Goal: Check status: Check status

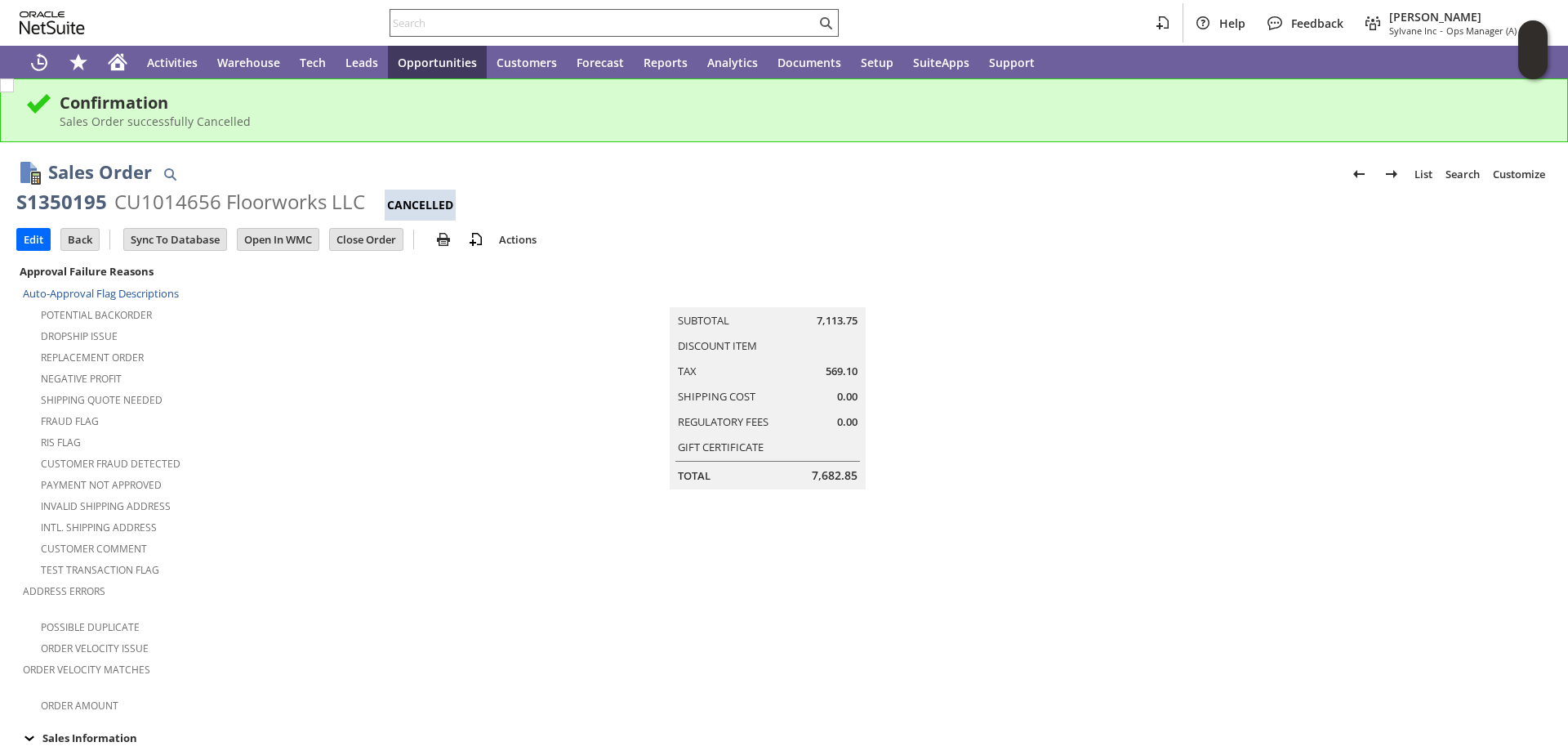
click at [439, 24] on input "text" at bounding box center [603, 23] width 425 height 20
paste input "111-7797240-9977047"
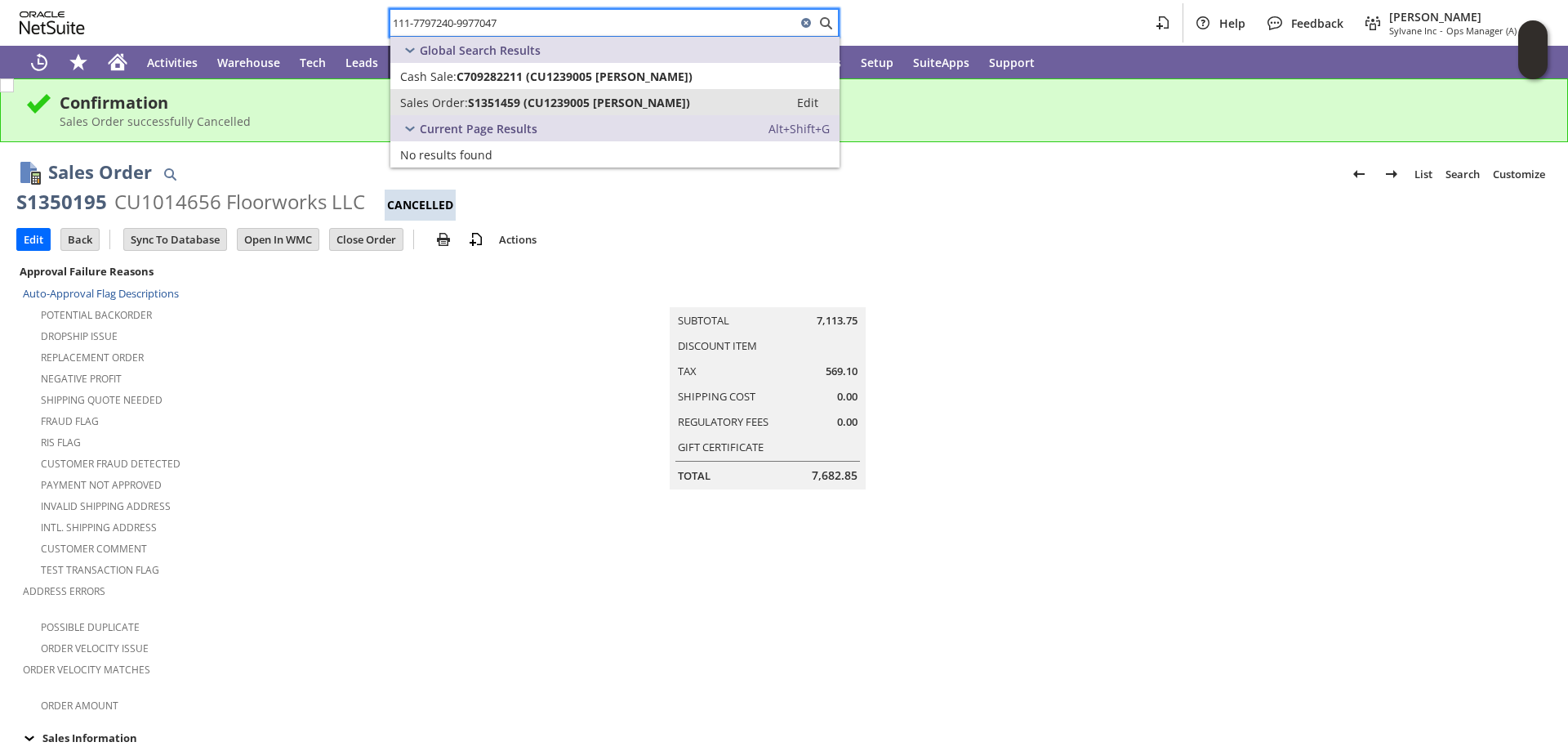
type input "111-7797240-9977047"
click at [521, 96] on span "S1351459 (CU1239005 [PERSON_NAME])" at bounding box center [579, 103] width 222 height 15
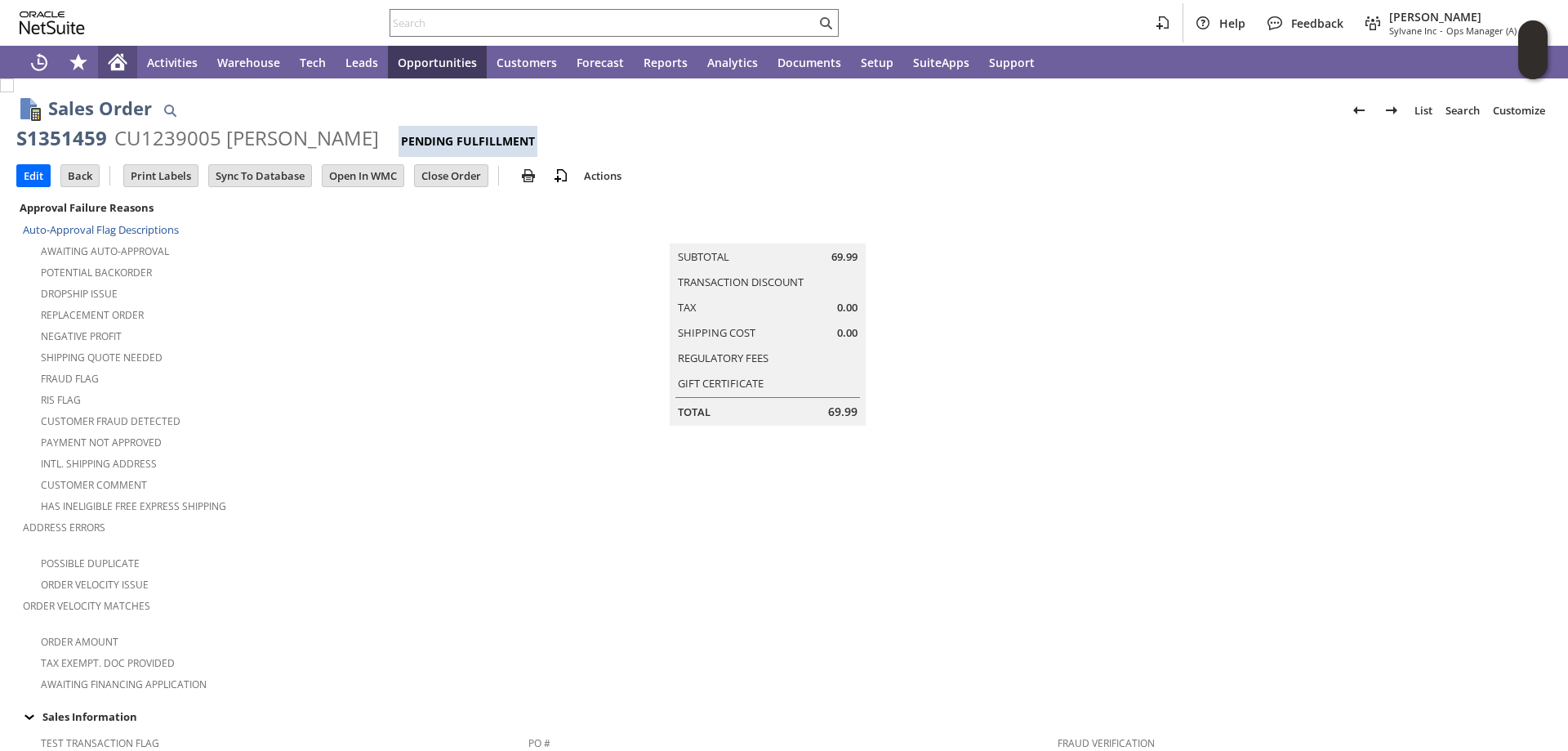
click at [116, 59] on icon "Home" at bounding box center [118, 64] width 13 height 12
